Goal: Task Accomplishment & Management: Manage account settings

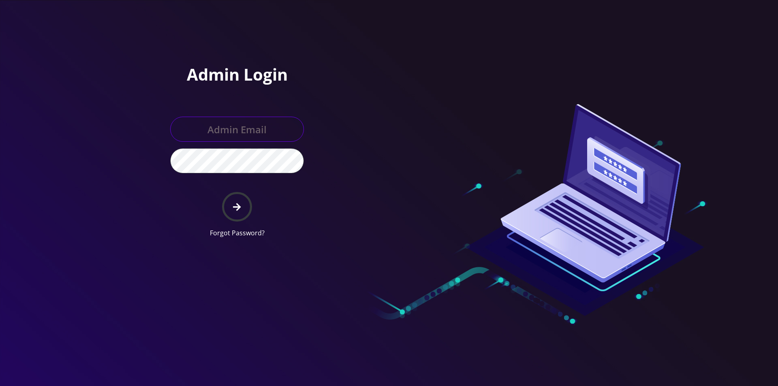
type input "[EMAIL_ADDRESS][DOMAIN_NAME]"
click at [245, 134] on input "[EMAIL_ADDRESS][DOMAIN_NAME]" at bounding box center [237, 129] width 134 height 25
click at [231, 206] on button "submit" at bounding box center [237, 207] width 30 height 30
type input "[EMAIL_ADDRESS][DOMAIN_NAME]"
click at [244, 210] on button "submit" at bounding box center [237, 207] width 30 height 30
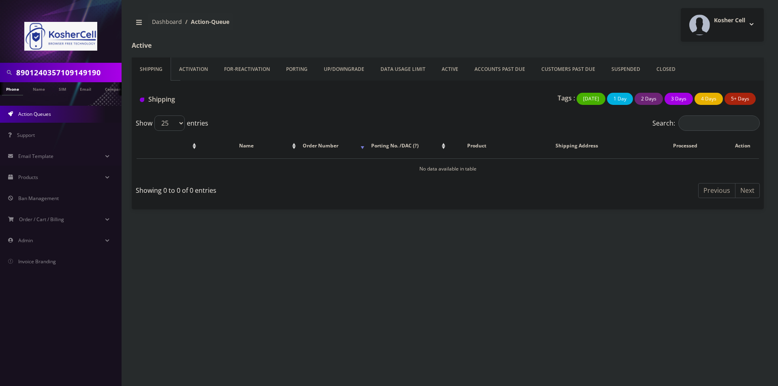
click at [79, 73] on input "8901240357109149190" at bounding box center [67, 72] width 103 height 15
click at [79, 72] on input "8901240357109149190" at bounding box center [67, 72] width 103 height 15
paste input "443-580-4358"
type input "443-580-4358"
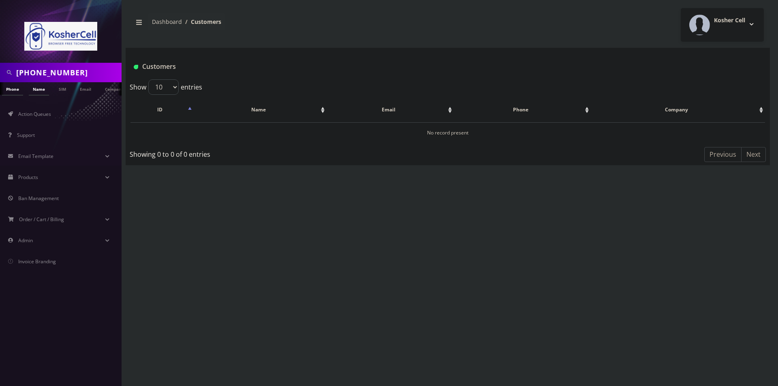
click at [40, 90] on link "Name" at bounding box center [39, 88] width 20 height 13
click at [81, 73] on input "443-580-4358" at bounding box center [67, 72] width 103 height 15
drag, startPoint x: 80, startPoint y: 73, endPoint x: 0, endPoint y: 79, distance: 80.5
click at [0, 79] on div "[PHONE_NUMBER]" at bounding box center [61, 72] width 122 height 19
type input "rootman"
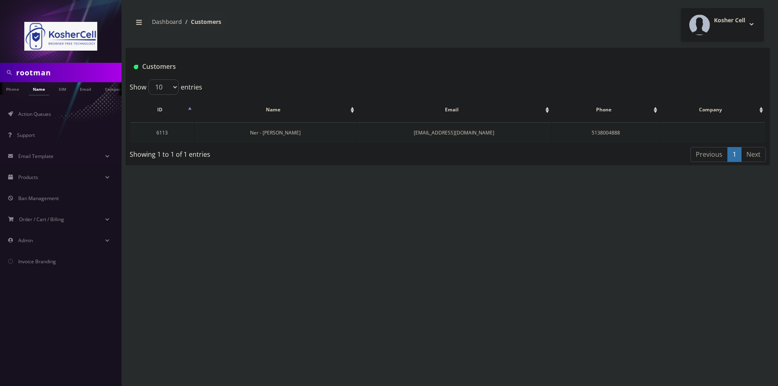
click at [273, 131] on link "Ner - [PERSON_NAME]" at bounding box center [275, 132] width 51 height 7
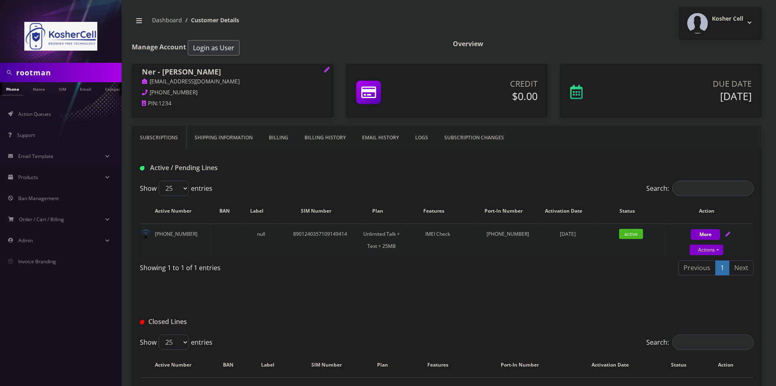
scroll to position [41, 0]
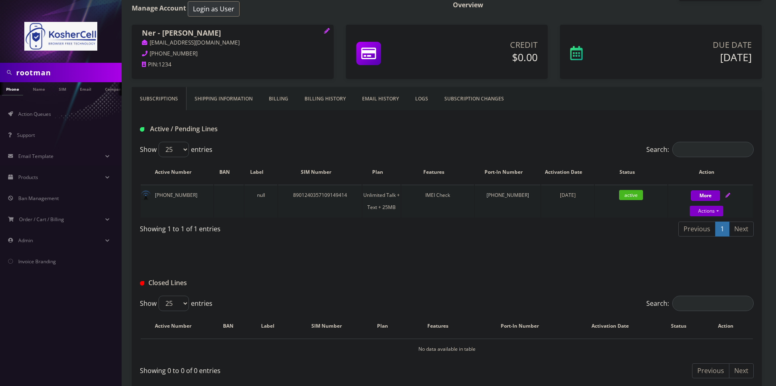
click at [727, 195] on icon at bounding box center [727, 195] width 5 height 5
select select "364"
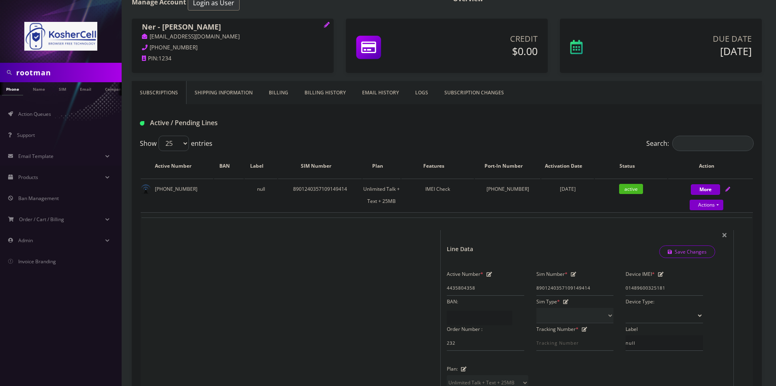
scroll to position [81, 0]
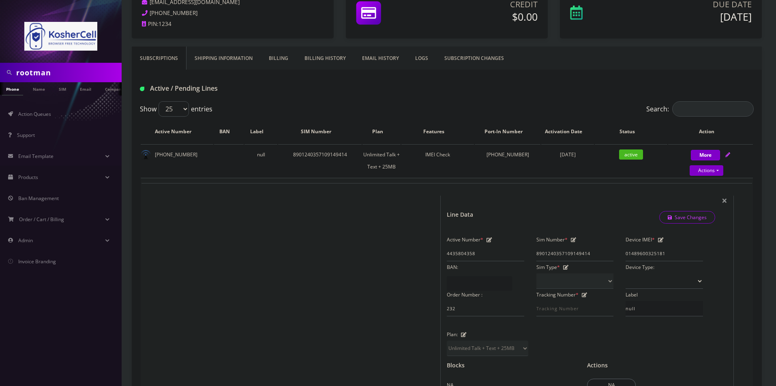
click at [658, 242] on icon at bounding box center [661, 240] width 6 height 5
drag, startPoint x: 682, startPoint y: 253, endPoint x: 622, endPoint y: 255, distance: 59.6
click at [622, 255] on div "Device IMEI * [TECHNICAL_ID]" at bounding box center [665, 248] width 90 height 28
click at [676, 251] on input "358291741407" at bounding box center [664, 253] width 77 height 15
type input "358291741407145"
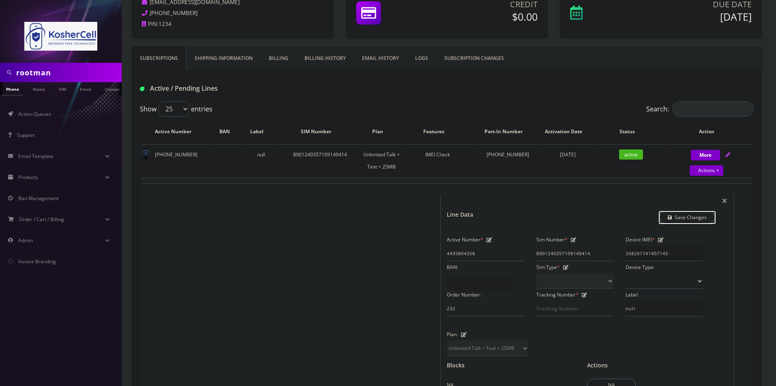
click at [696, 218] on link "Save Changes" at bounding box center [687, 217] width 56 height 13
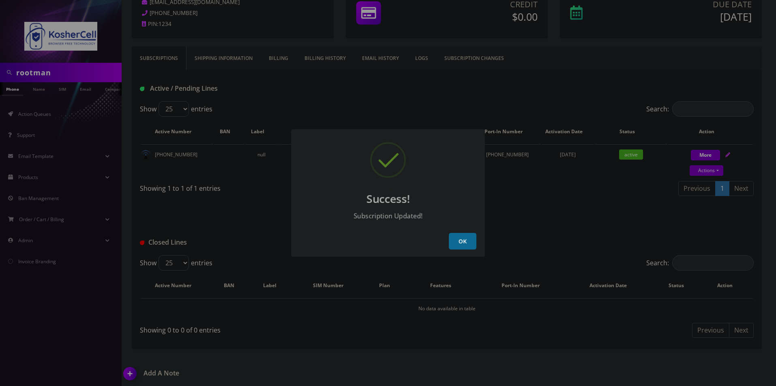
click at [471, 239] on button "OK" at bounding box center [463, 241] width 28 height 17
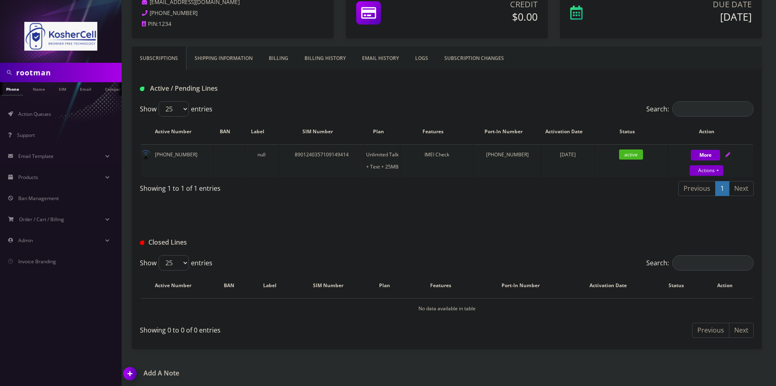
click at [637, 152] on span "active" at bounding box center [631, 155] width 24 height 10
click at [710, 156] on button "More" at bounding box center [705, 155] width 29 height 11
select select "364"
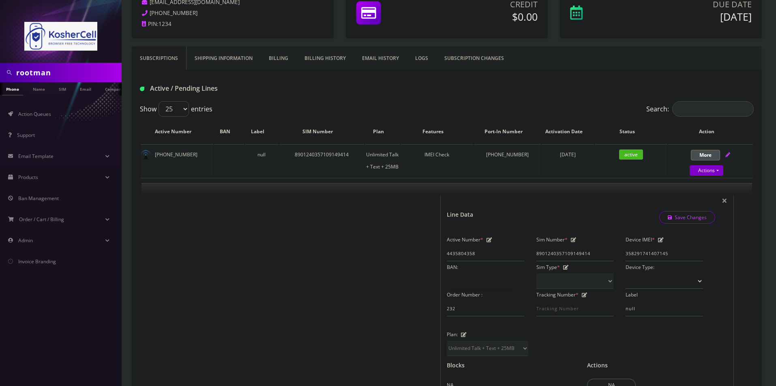
click at [710, 156] on button "More" at bounding box center [705, 155] width 29 height 11
select select "364"
click at [712, 169] on link "Actions" at bounding box center [707, 170] width 34 height 11
select select "364"
click at [695, 197] on link "Unpause" at bounding box center [717, 198] width 85 height 12
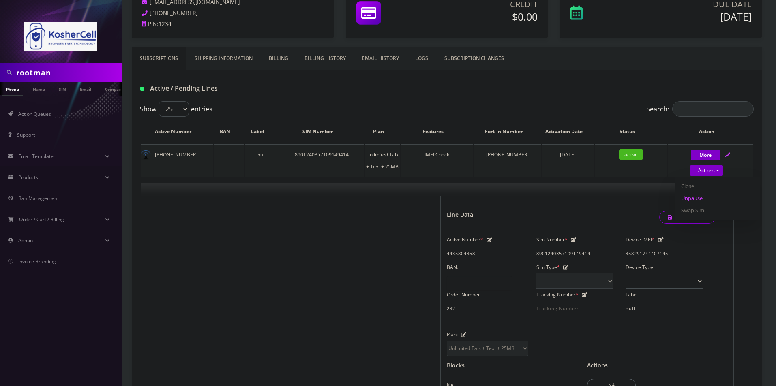
select select "364"
click at [703, 212] on link "Save Changes" at bounding box center [687, 217] width 56 height 13
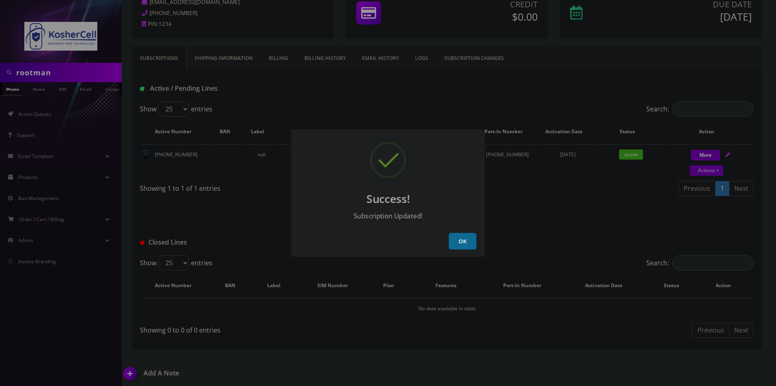
click at [471, 238] on button "OK" at bounding box center [463, 241] width 28 height 17
click at [461, 239] on button "OK" at bounding box center [463, 241] width 28 height 17
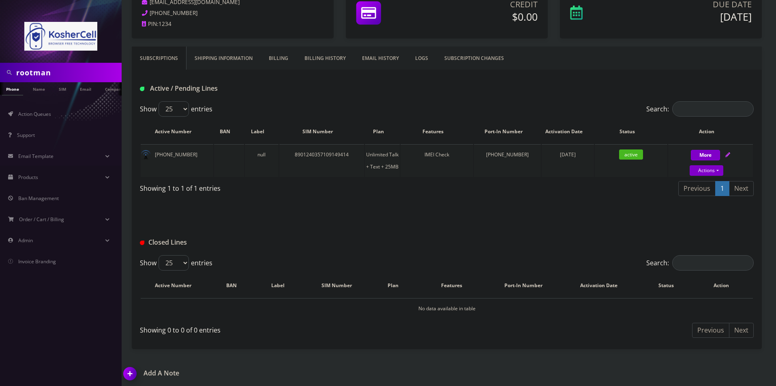
click at [724, 167] on div "Actions Suspend Close Unpause Swap Sim" at bounding box center [706, 171] width 85 height 12
select select "364"
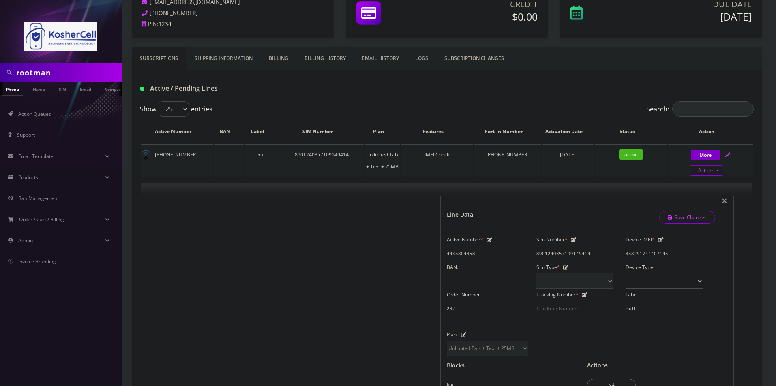
click at [722, 167] on link "Actions" at bounding box center [707, 170] width 34 height 11
select select "364"
click at [735, 169] on div "Actions Suspend Close Unpause Swap Sim" at bounding box center [706, 171] width 85 height 12
select select "364"
click at [731, 154] on div "More Actions Suspend Close Unpause Swap Sim Confirm" at bounding box center [710, 161] width 85 height 24
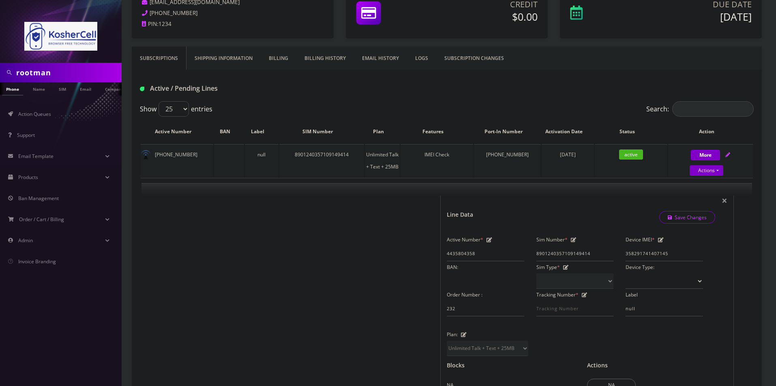
select select "364"
click at [729, 152] on icon at bounding box center [727, 154] width 5 height 5
select select "364"
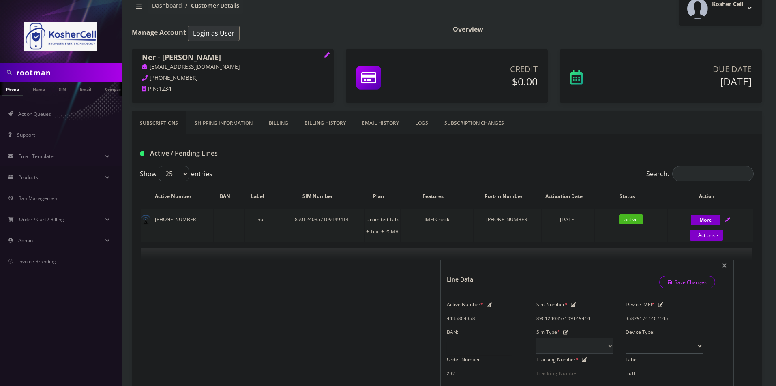
scroll to position [162, 0]
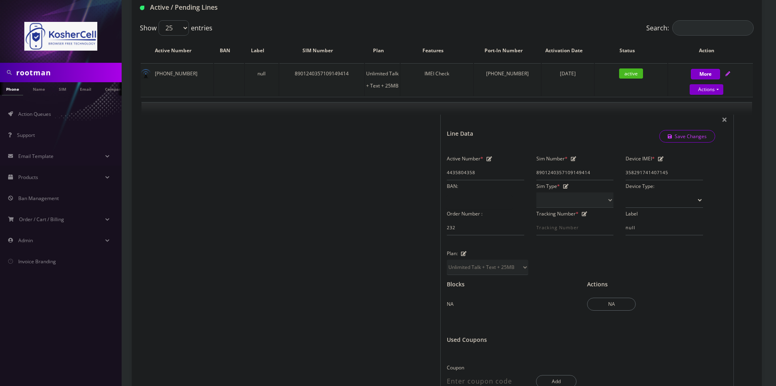
click at [727, 73] on icon at bounding box center [727, 73] width 5 height 5
select select "364"
click at [724, 120] on span "×" at bounding box center [725, 119] width 6 height 13
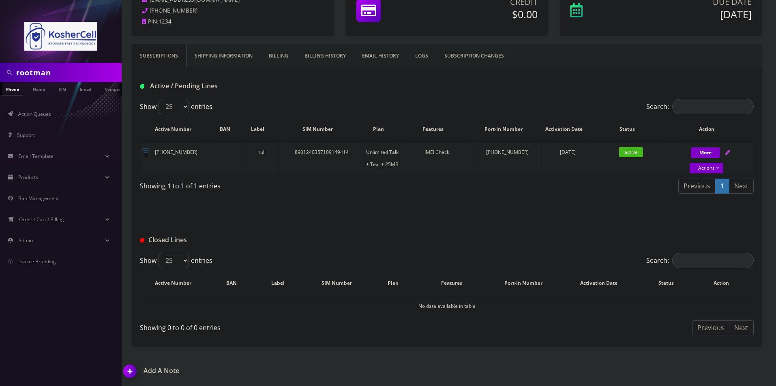
click at [729, 150] on icon at bounding box center [727, 152] width 5 height 5
select select "364"
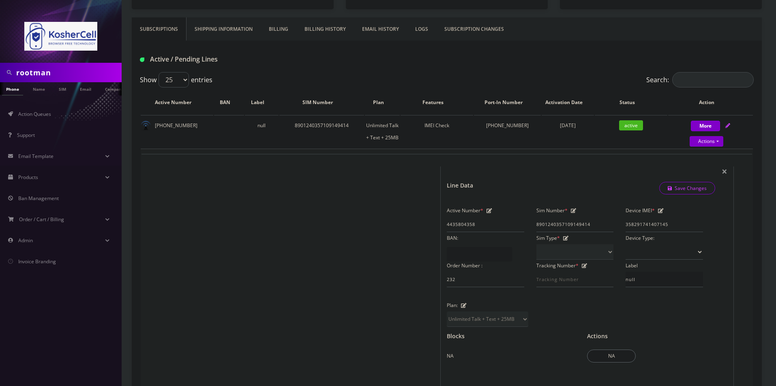
scroll to position [0, 0]
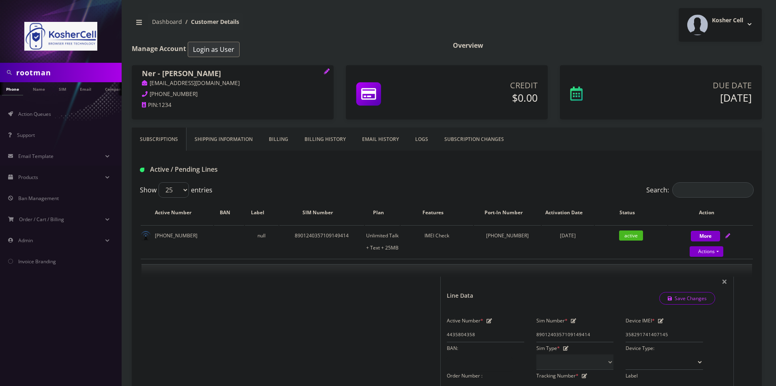
click at [609, 135] on div "Subscriptions Shipping Information Billing Billing History EMAIL HISTORY LOGS S…" at bounding box center [447, 139] width 630 height 23
click at [575, 21] on div "Kosher Cell Logout" at bounding box center [607, 25] width 321 height 34
